Goal: Transaction & Acquisition: Purchase product/service

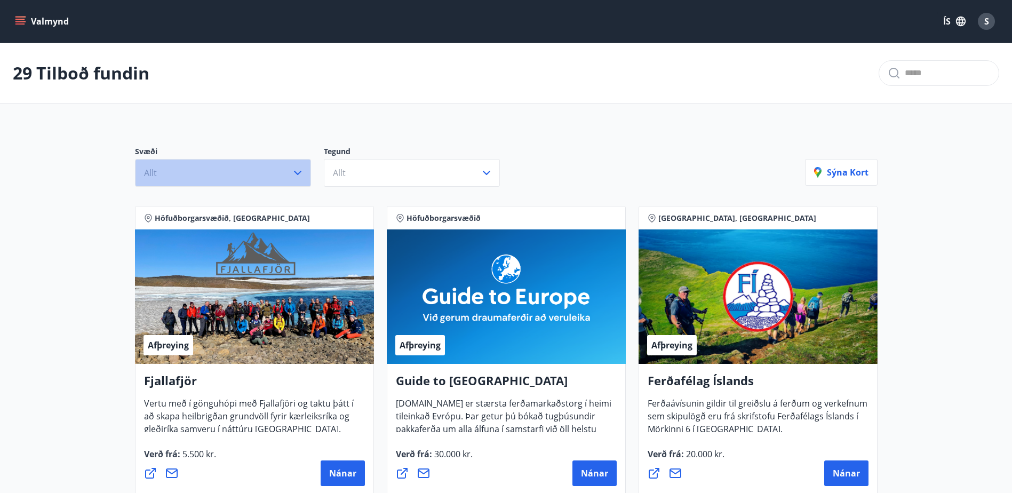
click at [300, 169] on icon "button" at bounding box center [297, 172] width 13 height 13
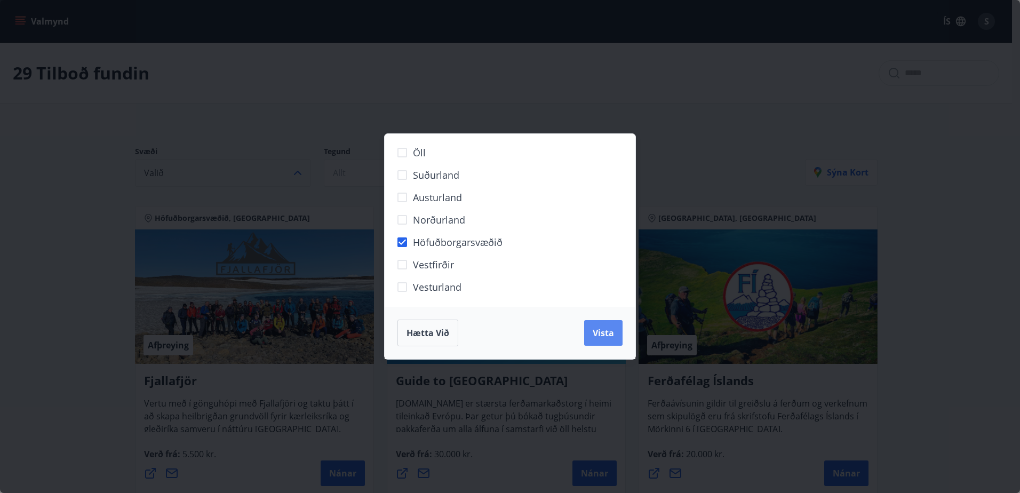
click at [597, 325] on button "Vista" at bounding box center [603, 333] width 38 height 26
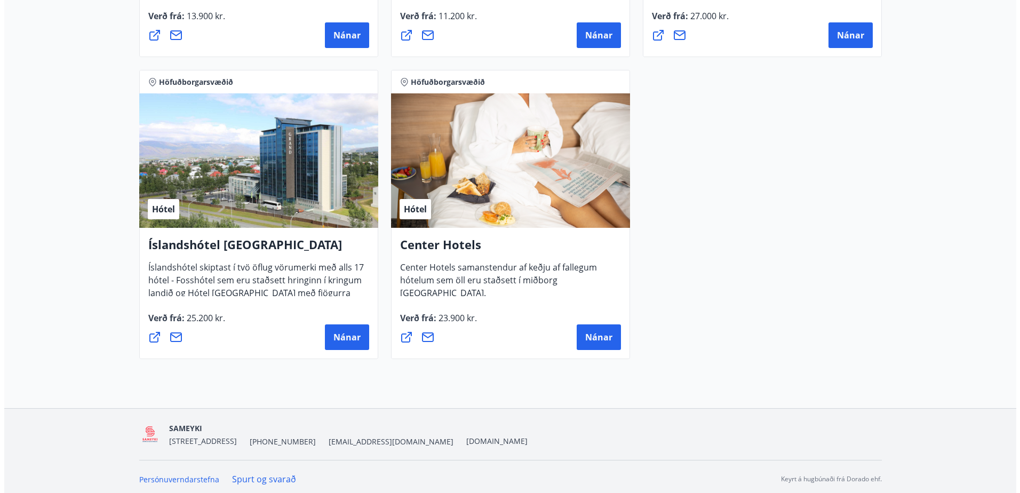
scroll to position [1076, 0]
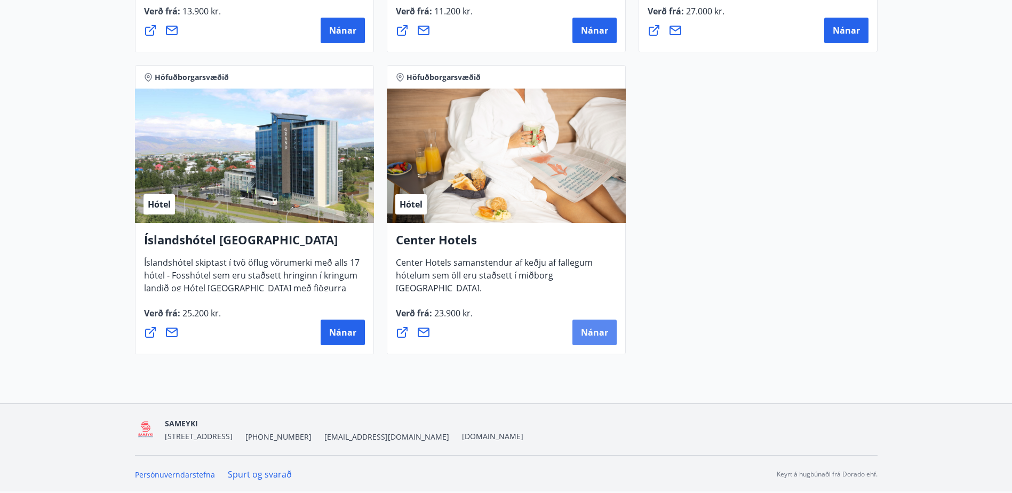
click at [593, 329] on span "Nánar" at bounding box center [594, 332] width 27 height 12
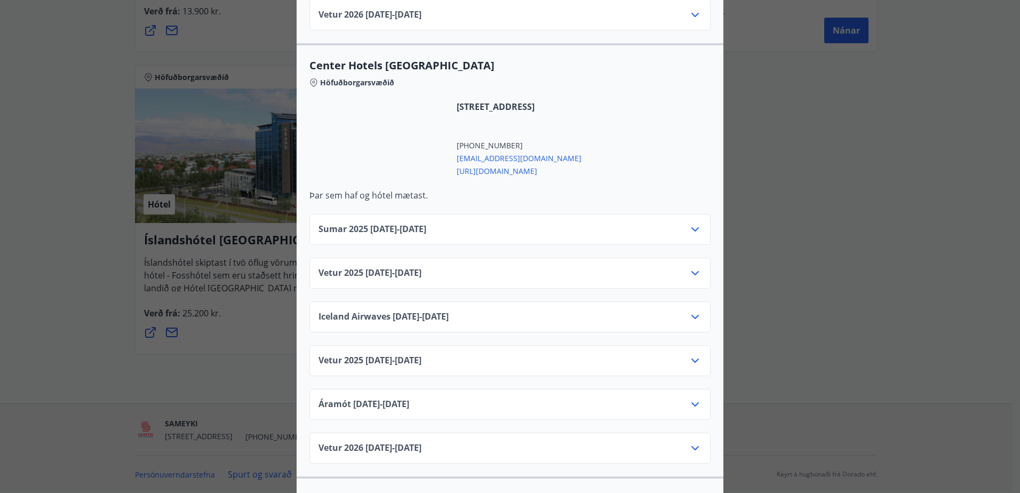
scroll to position [1653, 0]
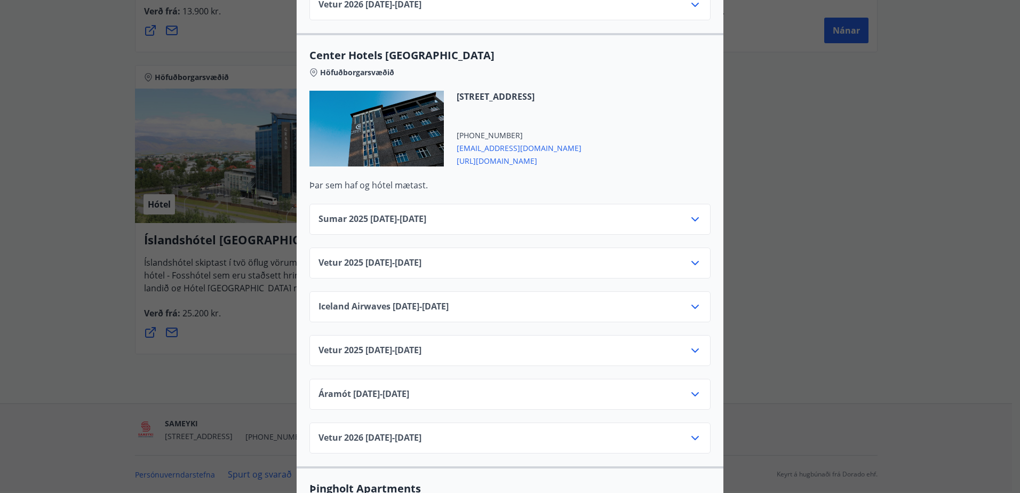
click at [695, 257] on icon at bounding box center [695, 263] width 13 height 13
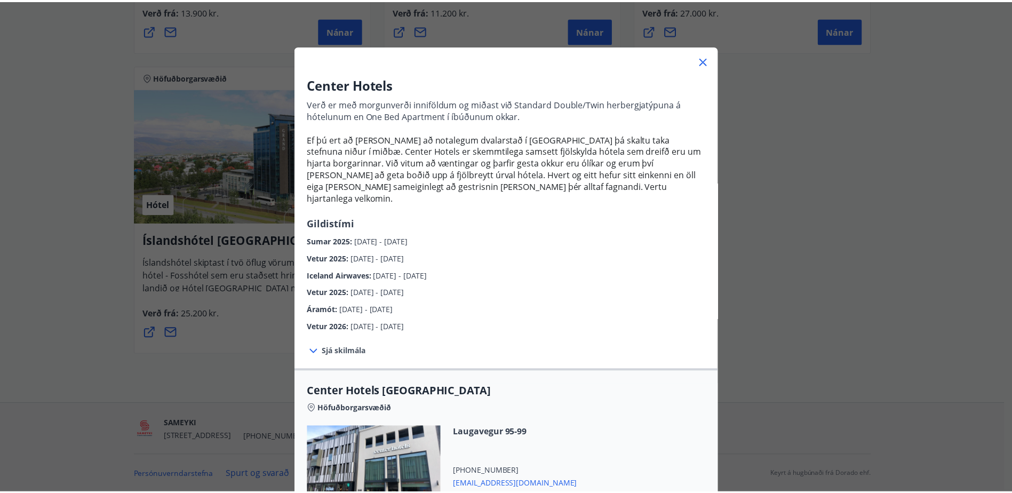
scroll to position [0, 0]
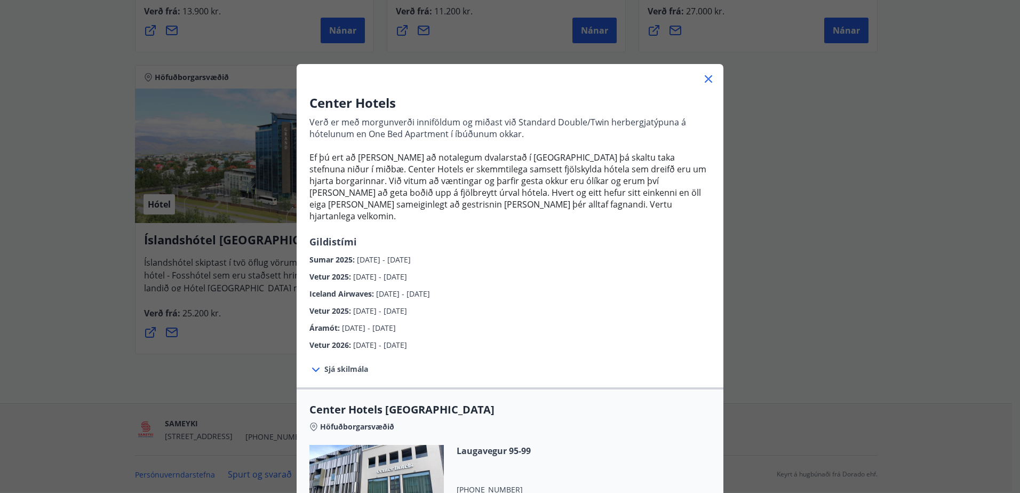
click at [702, 74] on icon at bounding box center [708, 79] width 13 height 13
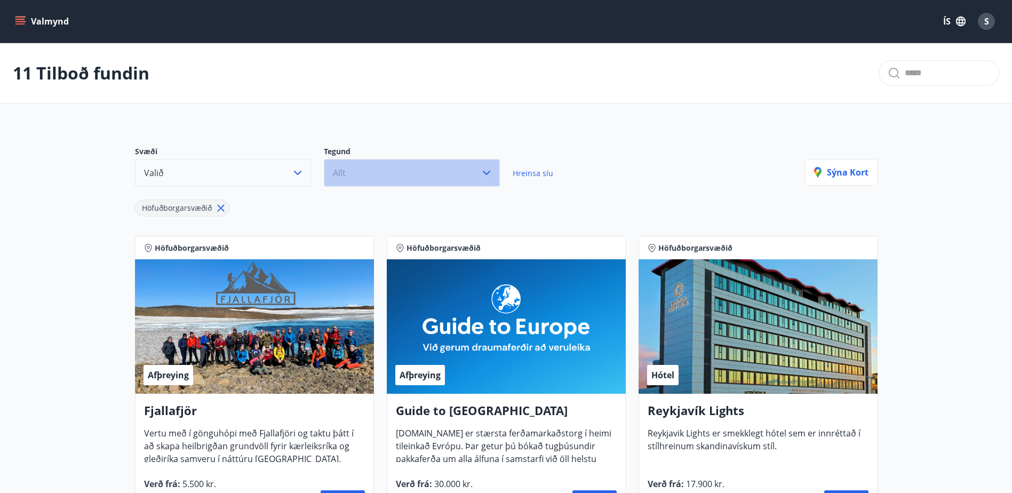
click at [485, 170] on icon "button" at bounding box center [486, 172] width 13 height 13
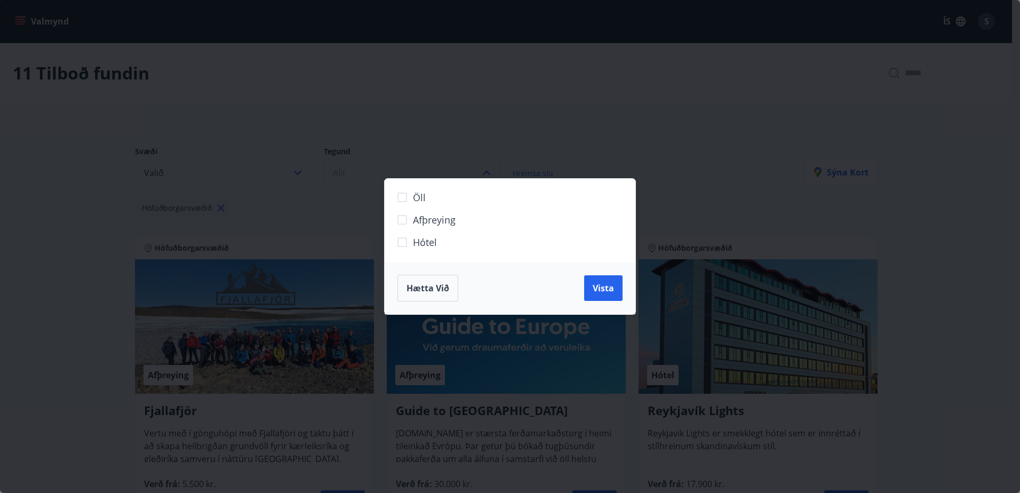
click at [743, 187] on div "Öll Afþreying Hótel Hætta við Vista" at bounding box center [510, 246] width 1020 height 493
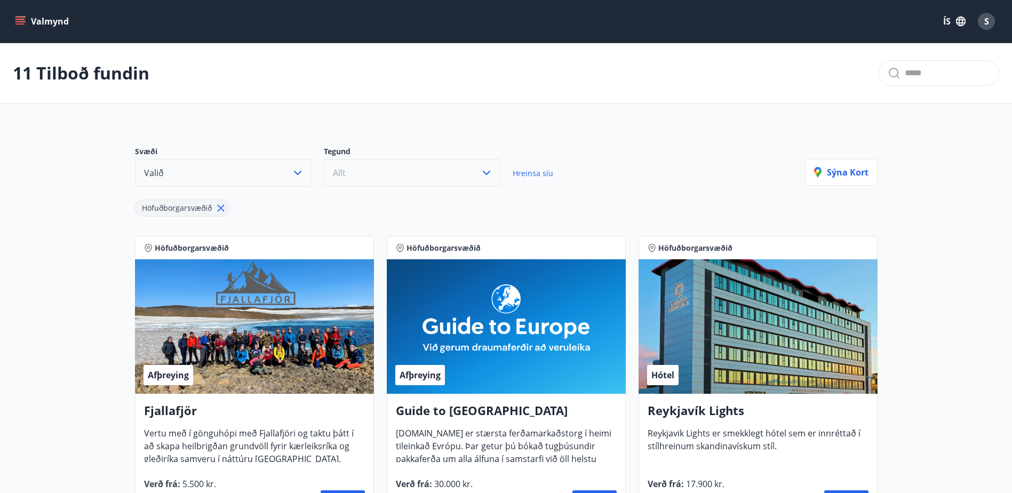
click at [16, 21] on icon "menu" at bounding box center [20, 21] width 11 height 11
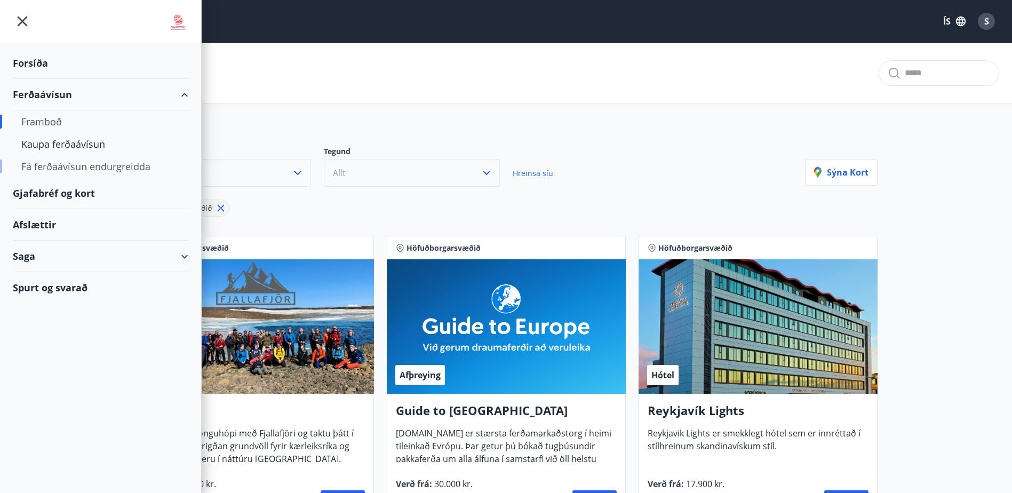
click at [81, 164] on div "Fá ferðaávísun endurgreidda" at bounding box center [100, 166] width 158 height 22
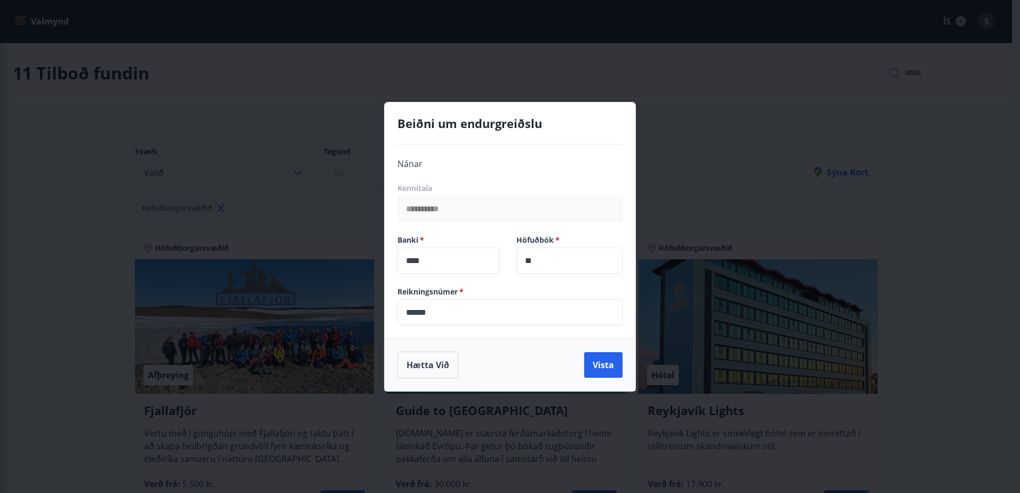
click at [684, 159] on div "**********" at bounding box center [510, 246] width 1020 height 493
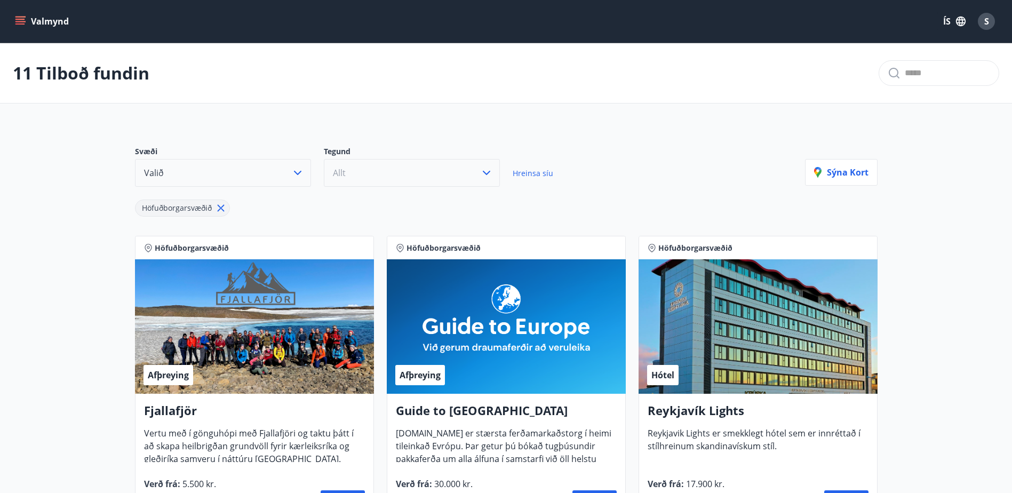
click at [18, 22] on icon "menu" at bounding box center [20, 21] width 11 height 11
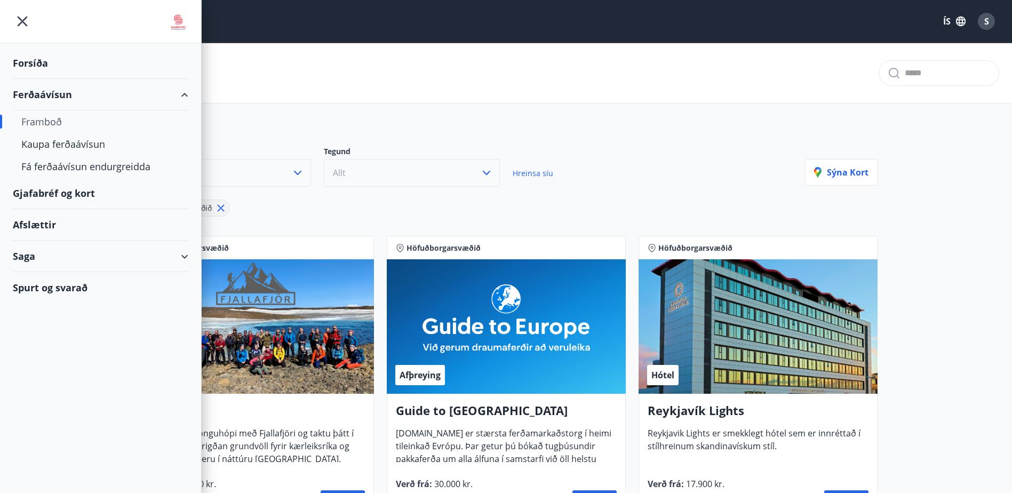
click at [184, 253] on div "Saga" at bounding box center [100, 256] width 175 height 31
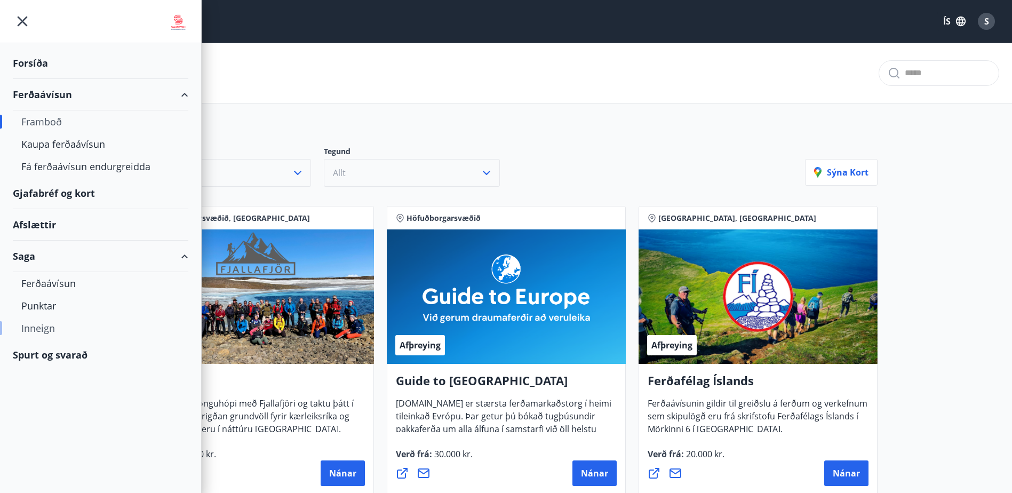
click at [49, 327] on div "Inneign" at bounding box center [100, 328] width 158 height 22
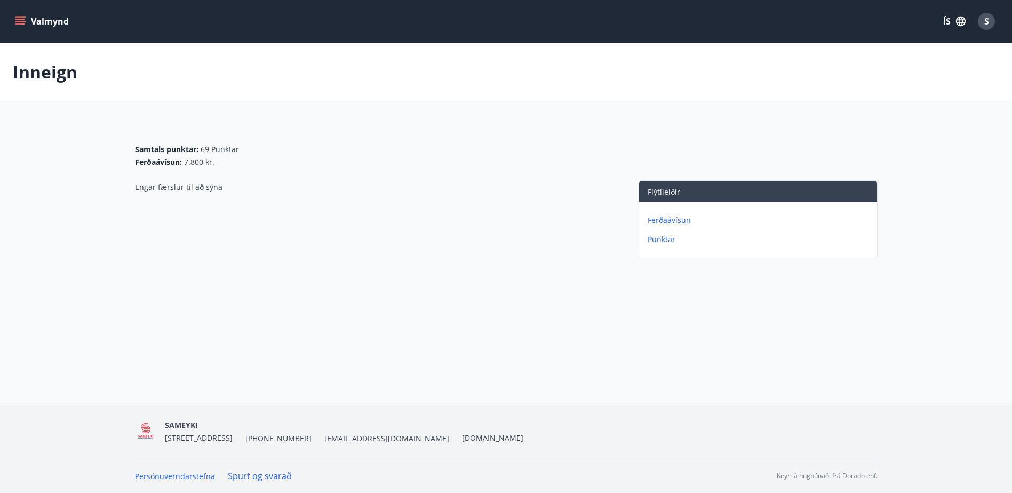
click at [669, 217] on p "Ferðaávísun" at bounding box center [759, 220] width 225 height 11
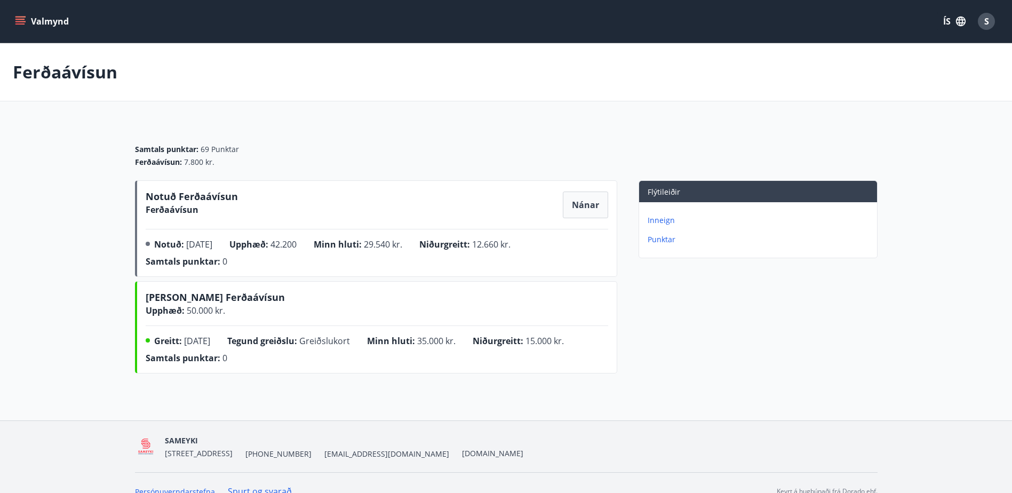
scroll to position [17, 0]
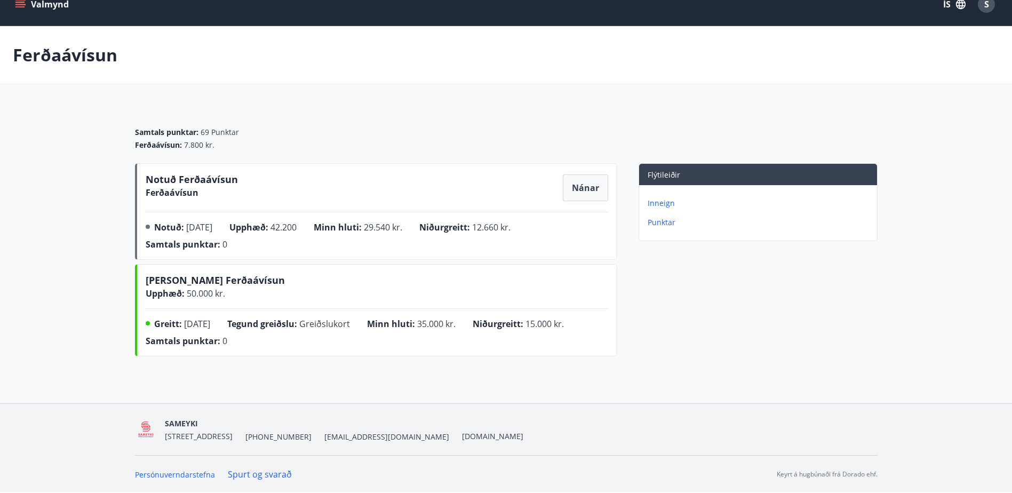
click at [651, 200] on p "Inneign" at bounding box center [759, 203] width 225 height 11
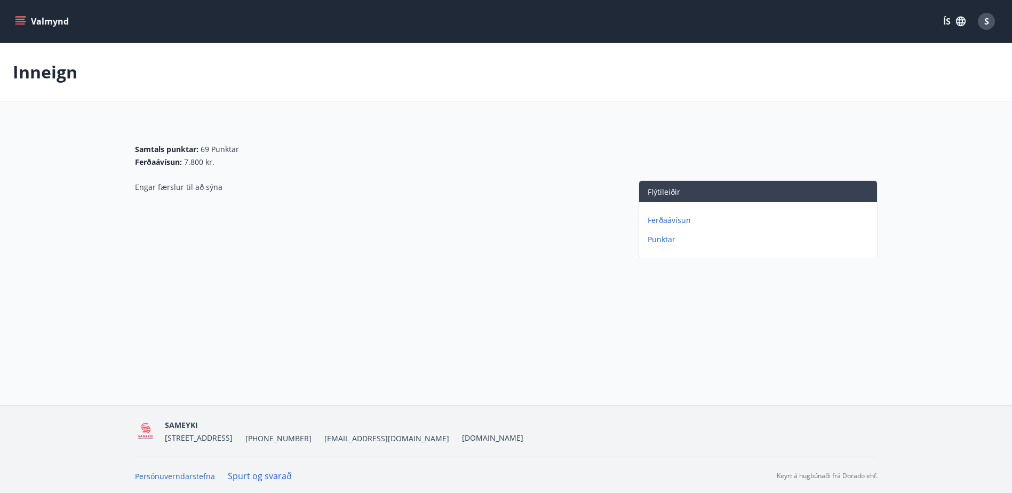
click at [677, 222] on p "Ferðaávísun" at bounding box center [759, 220] width 225 height 11
click at [20, 19] on icon "menu" at bounding box center [20, 19] width 10 height 1
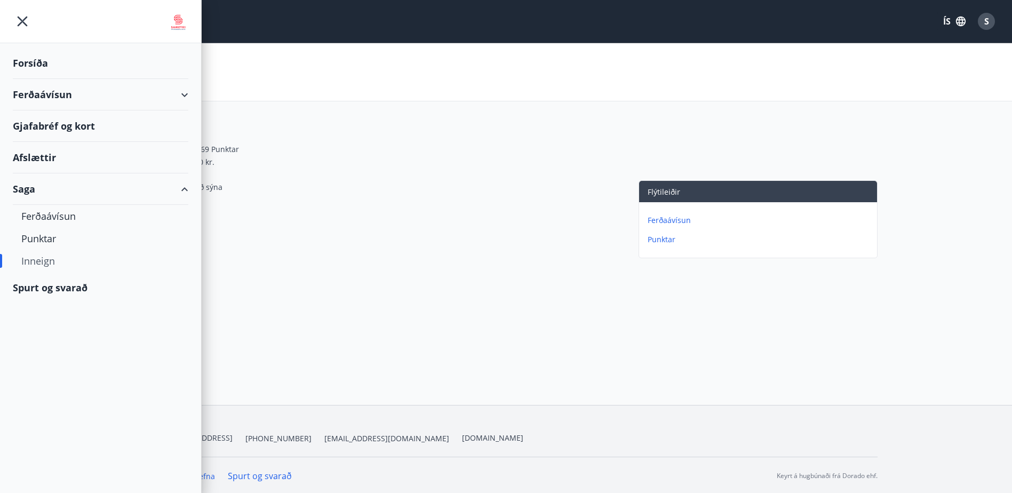
click at [27, 66] on div "Forsíða" at bounding box center [100, 62] width 175 height 31
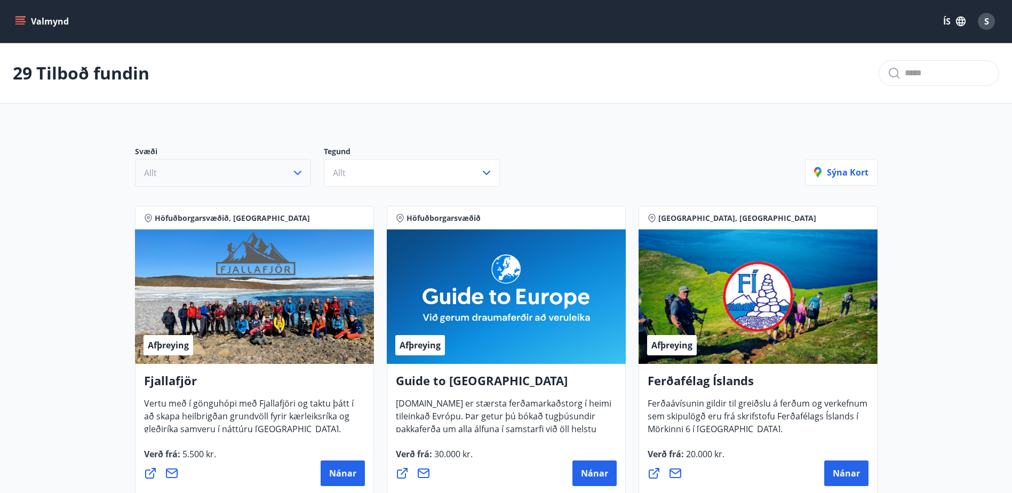
click at [299, 170] on icon "button" at bounding box center [297, 172] width 13 height 13
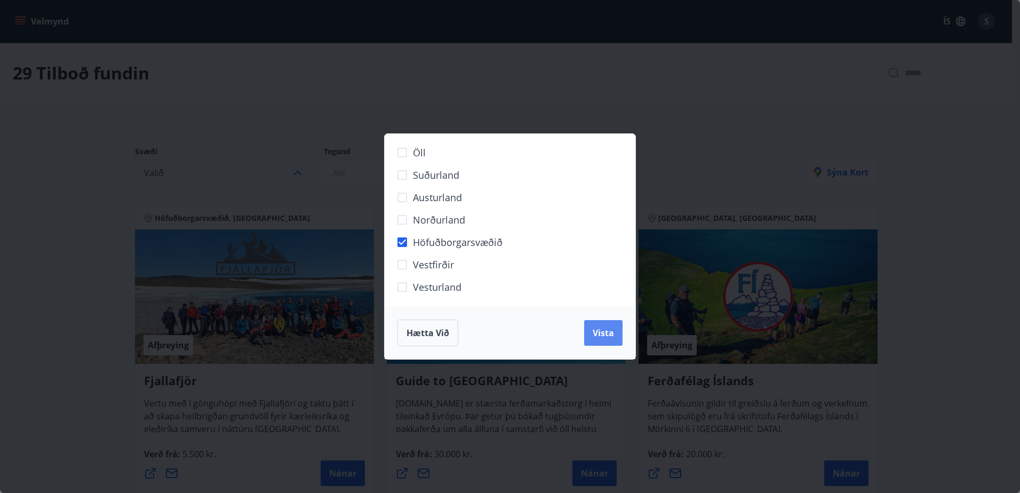
click at [596, 330] on span "Vista" at bounding box center [603, 333] width 21 height 12
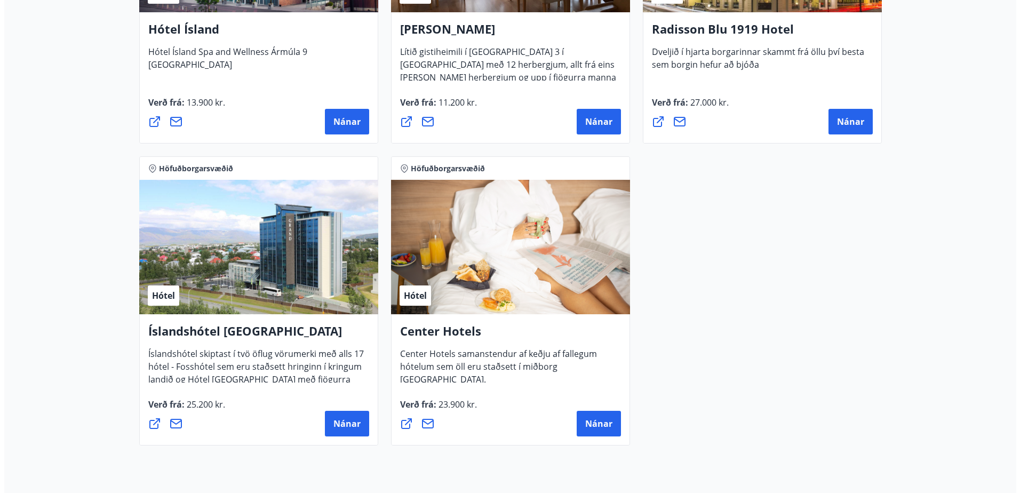
scroll to position [1076, 0]
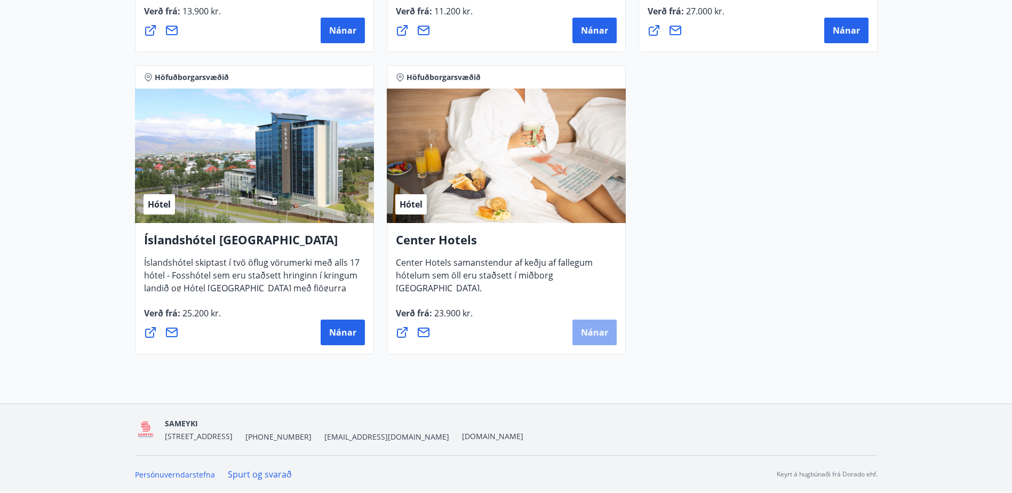
click at [586, 332] on span "Nánar" at bounding box center [594, 332] width 27 height 12
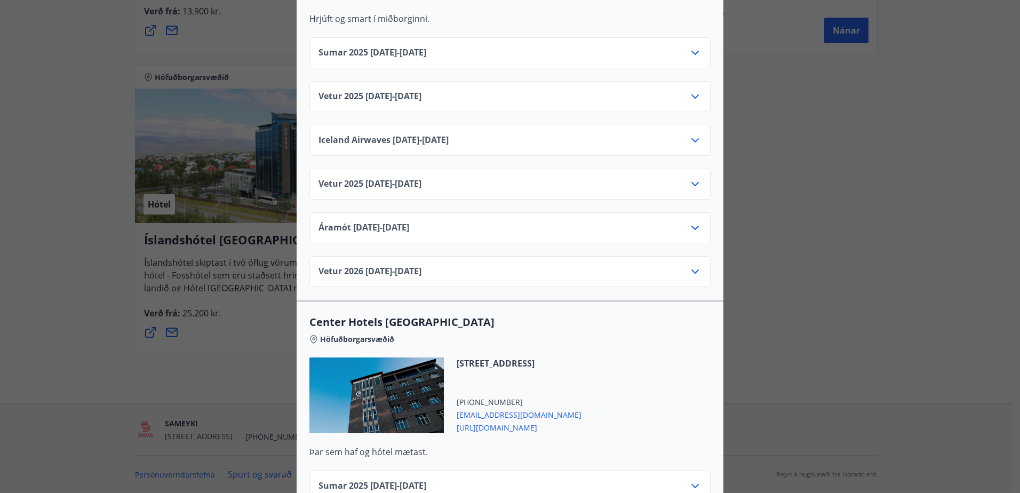
scroll to position [1600, 0]
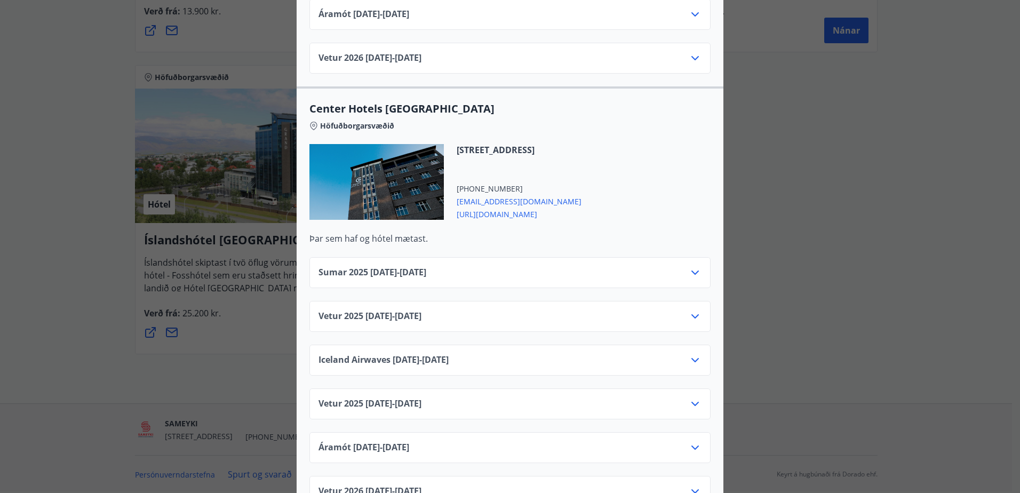
click at [690, 310] on icon at bounding box center [695, 316] width 13 height 13
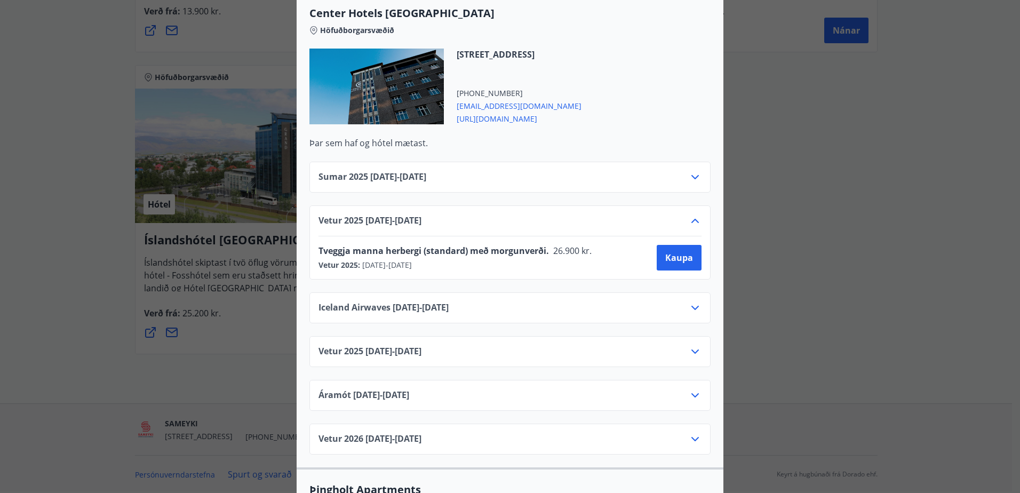
scroll to position [1707, 0]
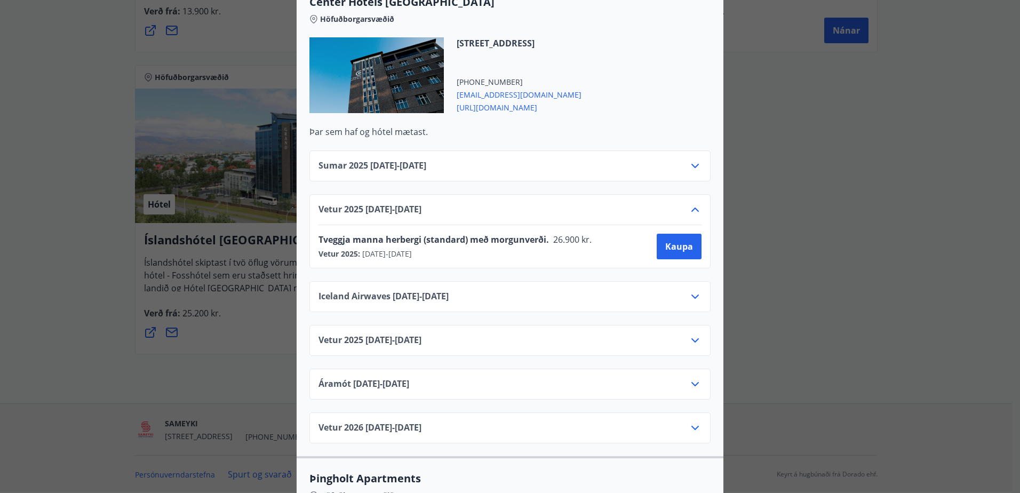
click at [692, 290] on icon at bounding box center [695, 296] width 13 height 13
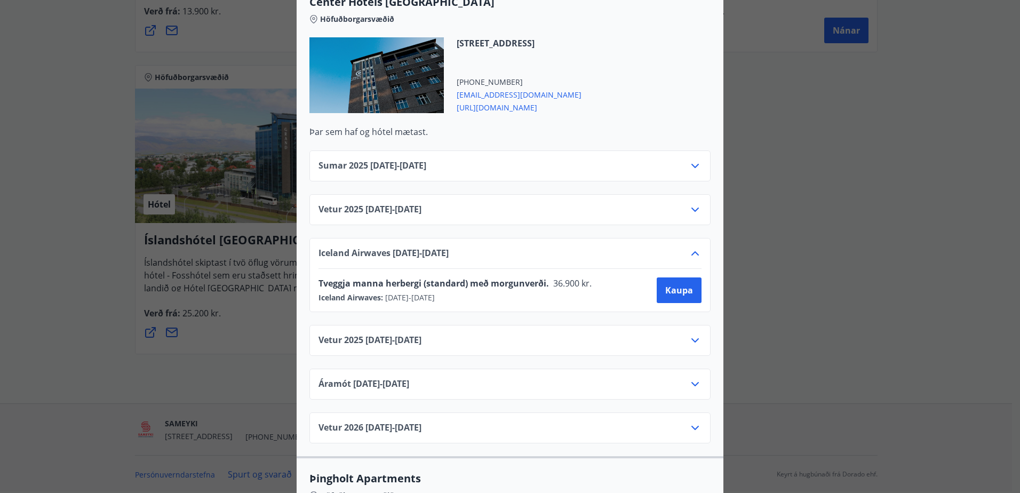
click at [691, 247] on icon at bounding box center [695, 253] width 13 height 13
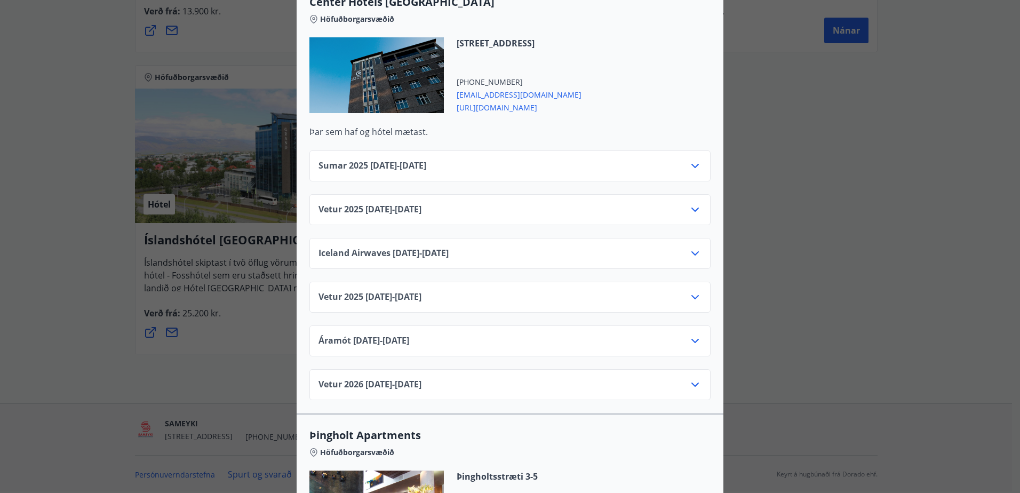
click at [690, 194] on div "Vetur [PHONE_NUMBER][DATE] - [DATE]" at bounding box center [509, 209] width 401 height 31
click at [691, 203] on icon at bounding box center [695, 209] width 13 height 13
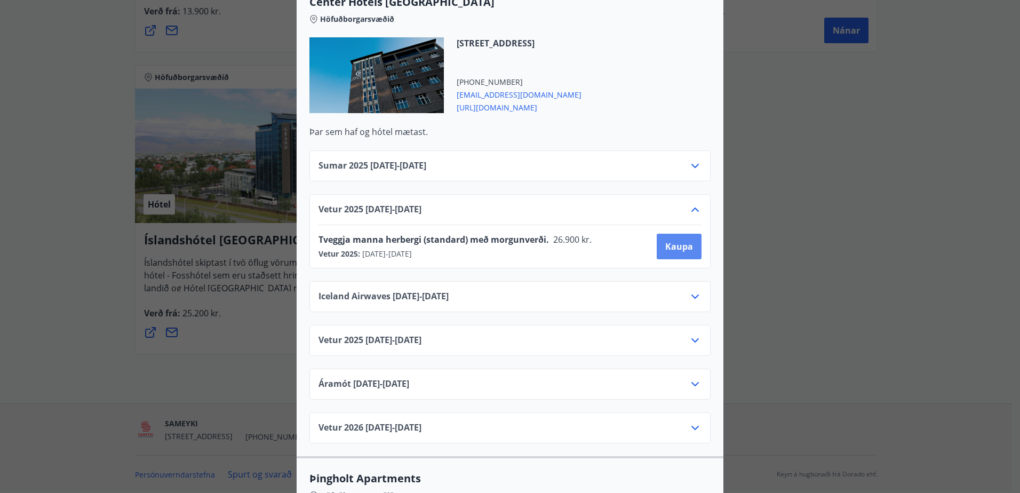
click at [681, 241] on span "Kaupa" at bounding box center [679, 247] width 28 height 12
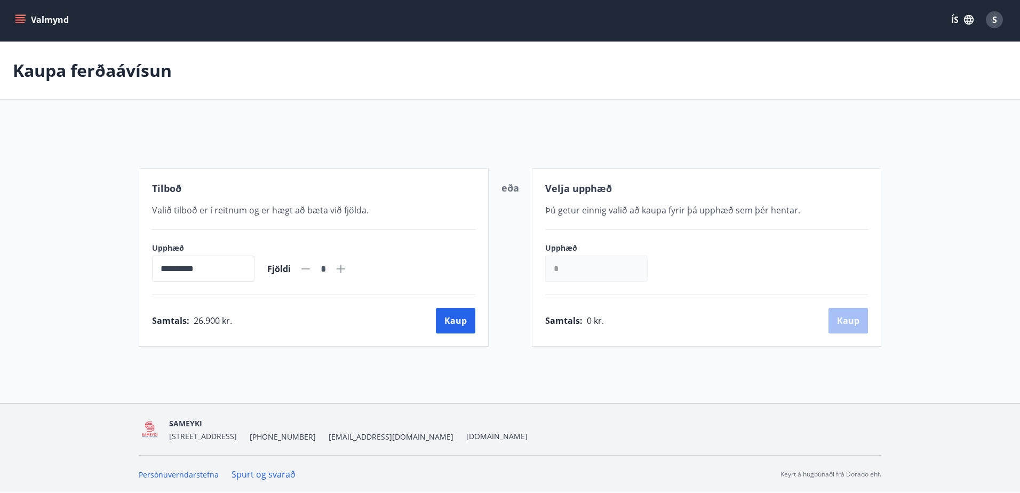
scroll to position [2, 0]
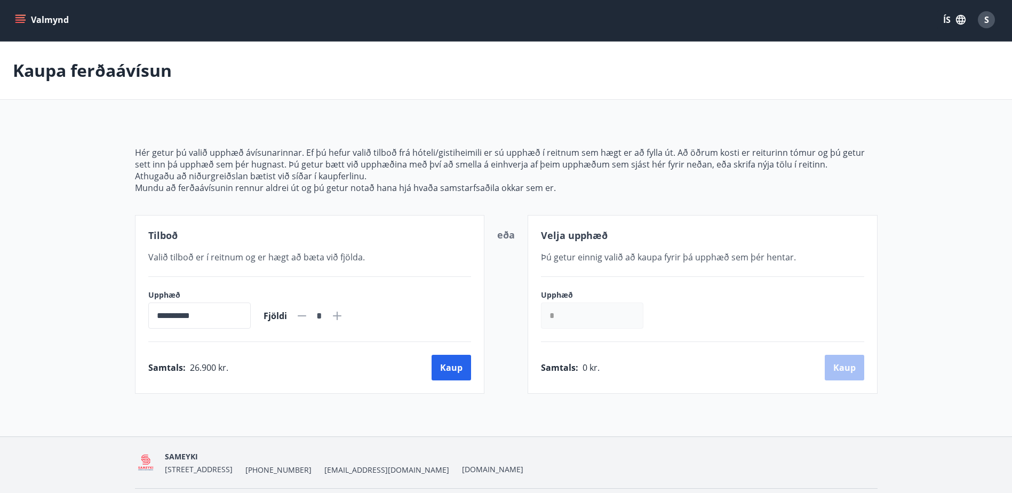
click at [17, 19] on icon "menu" at bounding box center [20, 19] width 11 height 11
click at [987, 15] on span "S" at bounding box center [986, 20] width 5 height 12
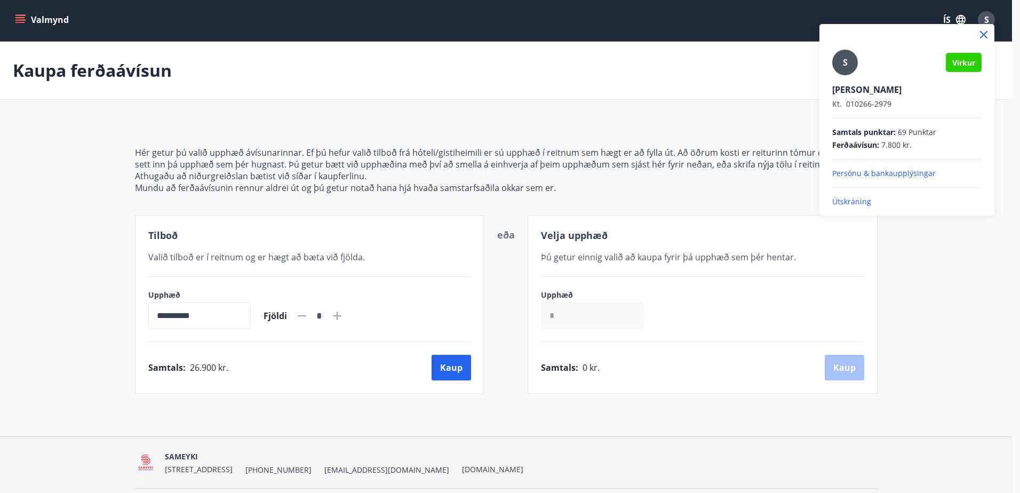
click at [862, 206] on p "Útskráning" at bounding box center [906, 201] width 149 height 11
